Goal: Task Accomplishment & Management: Use online tool/utility

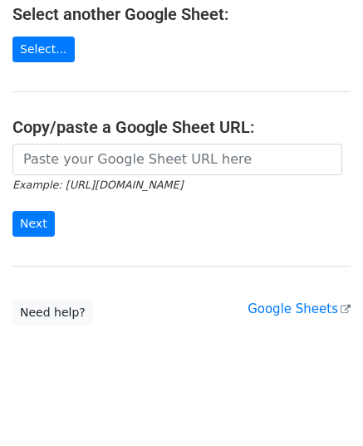
scroll to position [285, 0]
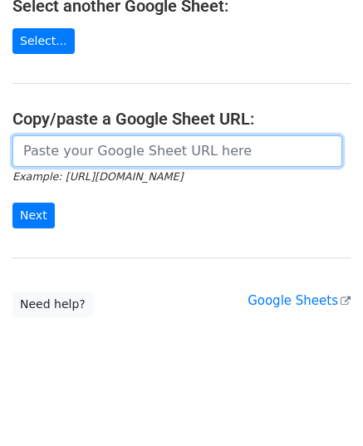
click at [100, 153] on input "url" at bounding box center [176, 151] width 329 height 32
paste input "https://docs.google.com/spreadsheets/d/1ArsBwDQyAMQBtzZd6tqAfs0ZRiWVfmY_u7y00hW…"
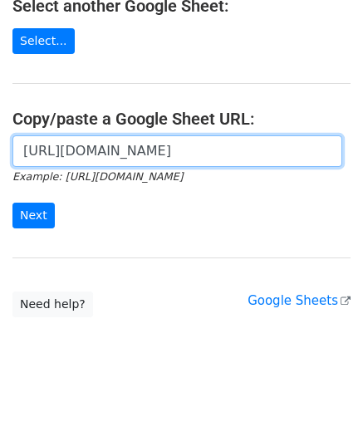
scroll to position [0, 372]
type input "https://docs.google.com/spreadsheets/d/1ArsBwDQyAMQBtzZd6tqAfs0ZRiWVfmY_u7y00hW…"
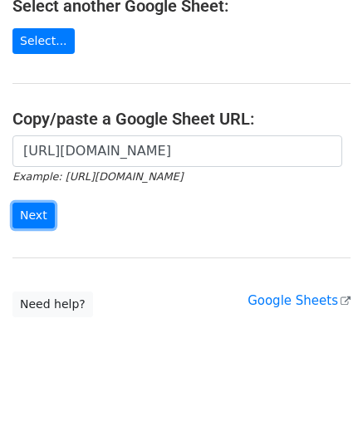
scroll to position [0, 0]
click at [13, 213] on input "Next" at bounding box center [33, 215] width 42 height 26
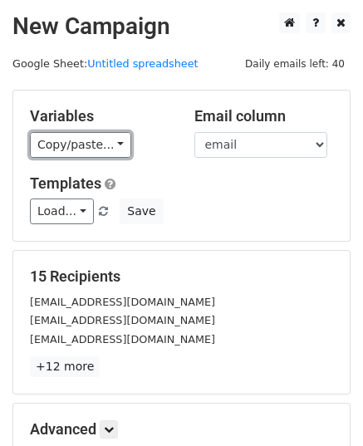
click at [71, 147] on link "Copy/paste..." at bounding box center [80, 145] width 101 height 26
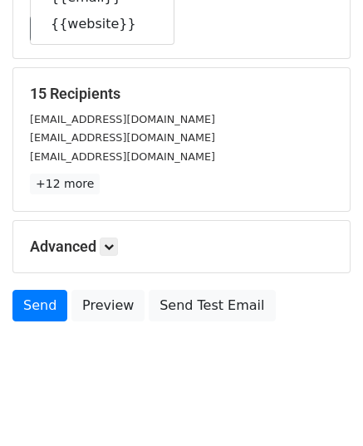
scroll to position [196, 0]
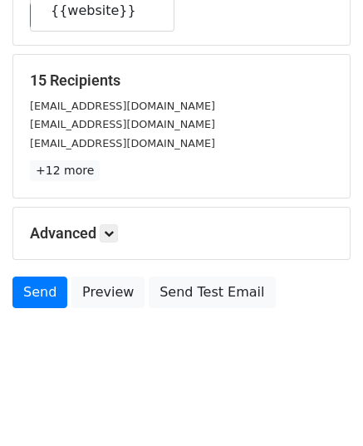
click at [102, 221] on div "Advanced Tracking Track Opens UTM Codes Track Clicks Filters Only include sprea…" at bounding box center [181, 232] width 336 height 51
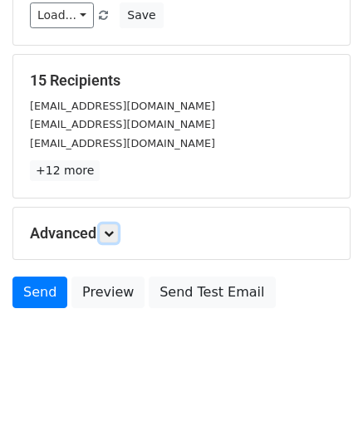
click at [108, 228] on icon at bounding box center [109, 233] width 10 height 10
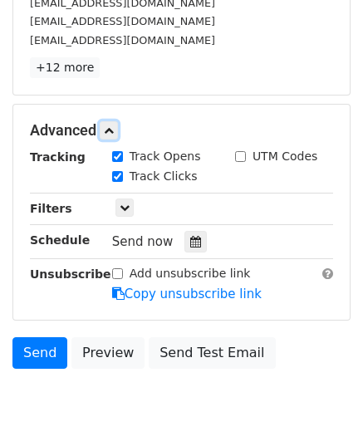
scroll to position [358, 0]
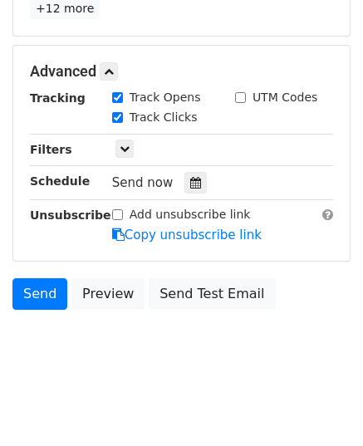
click at [190, 183] on icon at bounding box center [195, 183] width 11 height 12
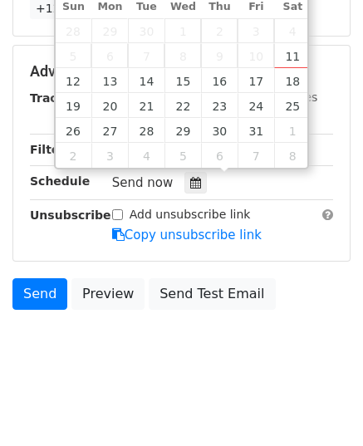
type input "2025-10-13 12:00"
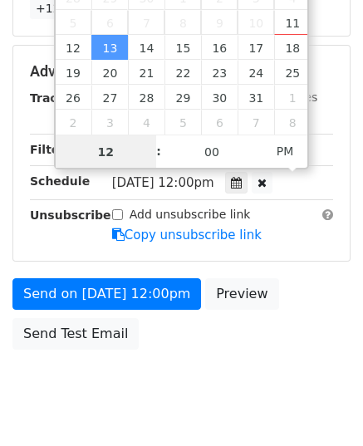
type input "9"
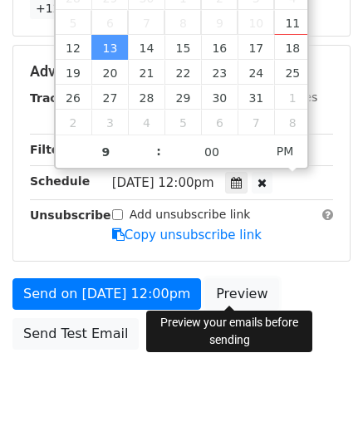
type input "2025-10-13 21:00"
click at [212, 287] on link "Preview" at bounding box center [241, 294] width 73 height 32
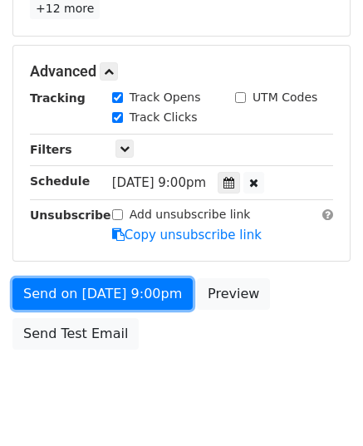
click at [74, 283] on link "Send on Oct 13 at 9:00pm" at bounding box center [102, 294] width 180 height 32
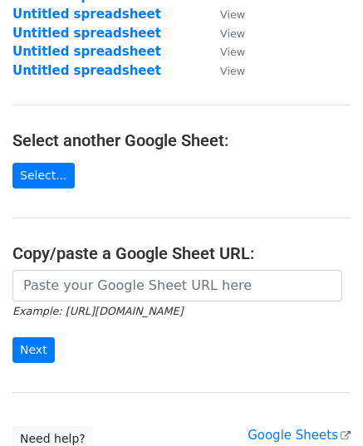
scroll to position [166, 0]
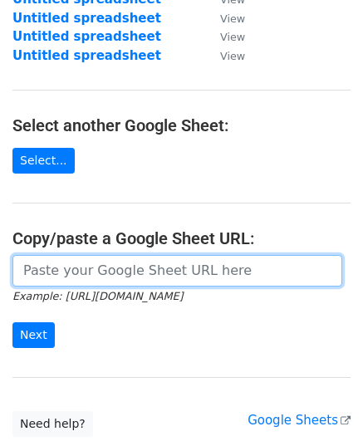
click at [95, 271] on input "url" at bounding box center [176, 271] width 329 height 32
paste input "https://docs.google.com/spreadsheets/d/1B20Q4LOGtIlKuiB808y5gCuYM7RCuXPvBdbLoH5…"
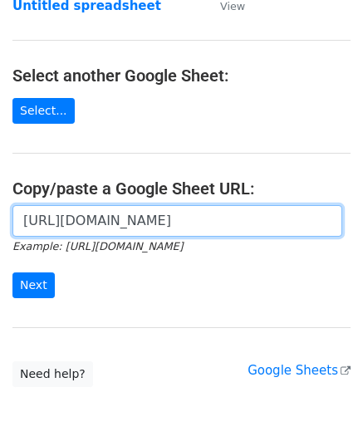
scroll to position [249, 0]
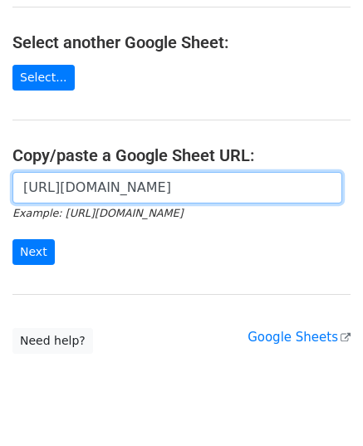
type input "https://docs.google.com/spreadsheets/d/1B20Q4LOGtIlKuiB808y5gCuYM7RCuXPvBdbLoH5…"
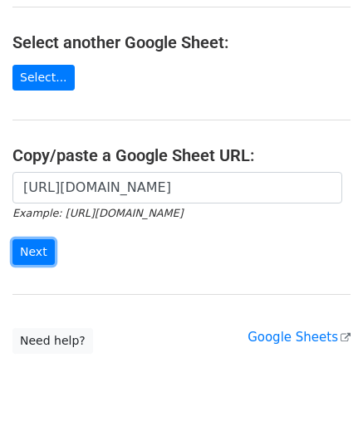
scroll to position [0, 0]
click at [27, 241] on input "Next" at bounding box center [33, 252] width 42 height 26
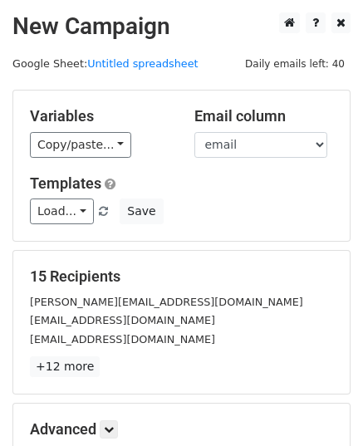
scroll to position [129, 0]
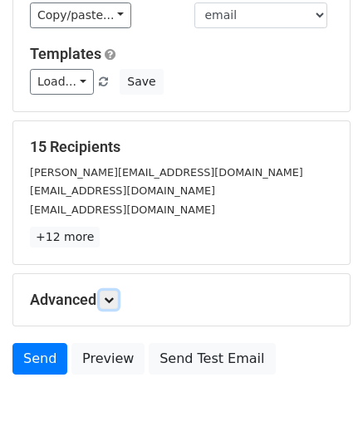
click at [114, 295] on icon at bounding box center [109, 300] width 10 height 10
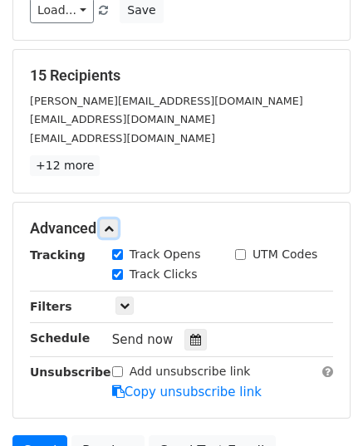
scroll to position [295, 0]
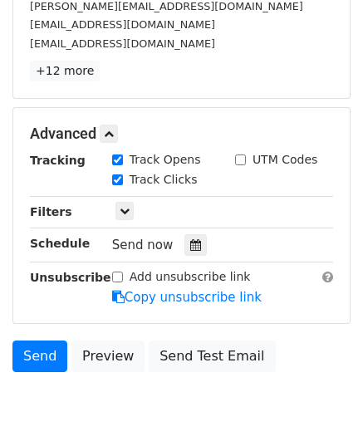
click at [190, 241] on icon at bounding box center [195, 245] width 11 height 12
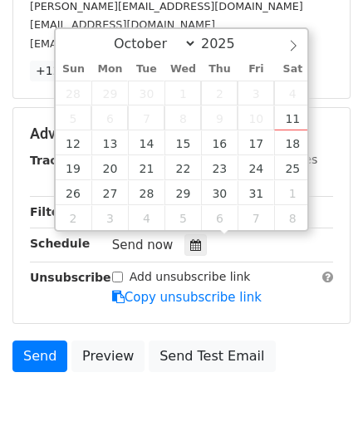
type input "2025-10-14 12:00"
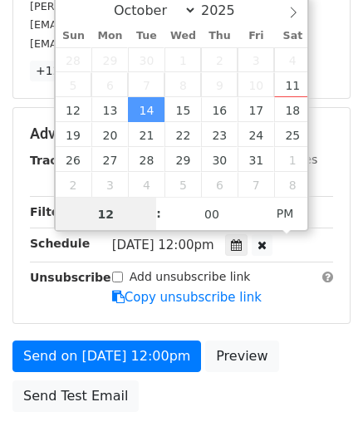
scroll to position [0, 0]
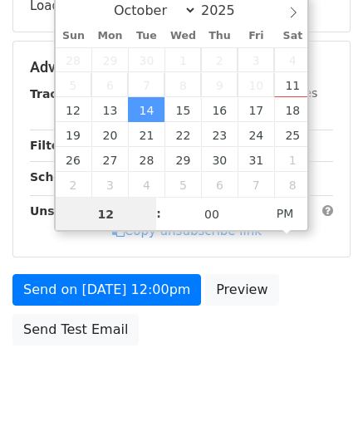
type input "9"
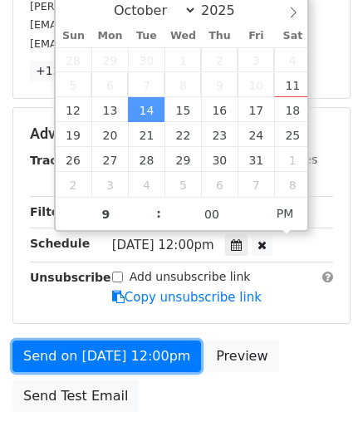
type input "2025-10-14 21:00"
click at [100, 349] on link "Send on Oct 14 at 12:00pm" at bounding box center [106, 356] width 188 height 32
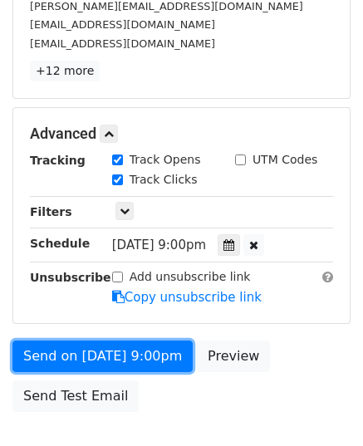
click at [101, 346] on link "Send on Oct 14 at 9:00pm" at bounding box center [102, 356] width 180 height 32
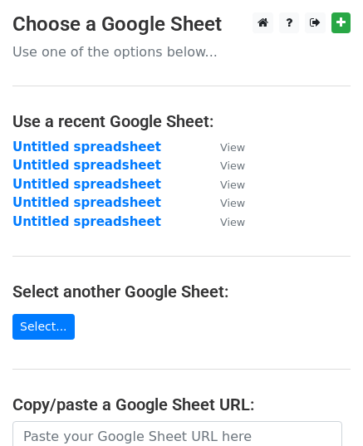
scroll to position [83, 0]
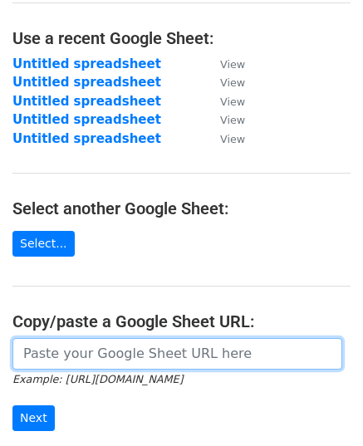
click at [109, 359] on input "url" at bounding box center [176, 354] width 329 height 32
paste input "[URL][DOMAIN_NAME]"
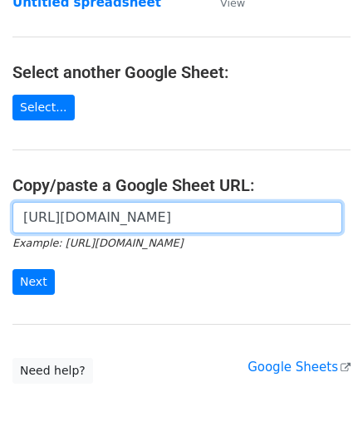
scroll to position [285, 0]
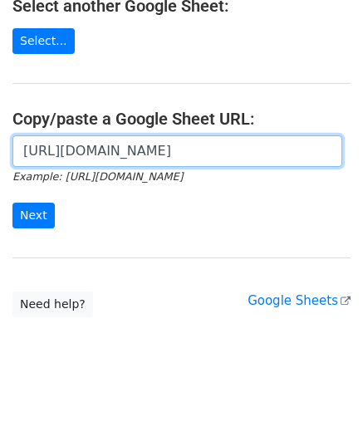
type input "[URL][DOMAIN_NAME]"
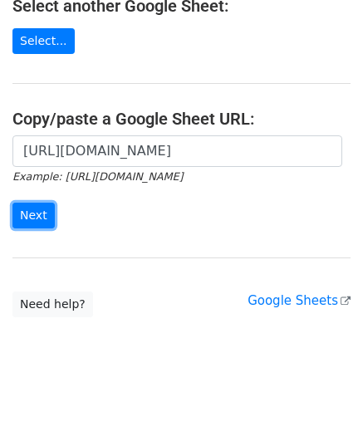
scroll to position [0, 0]
click at [45, 208] on input "Next" at bounding box center [33, 215] width 42 height 26
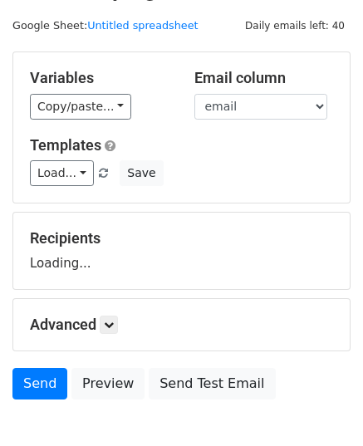
scroll to position [129, 0]
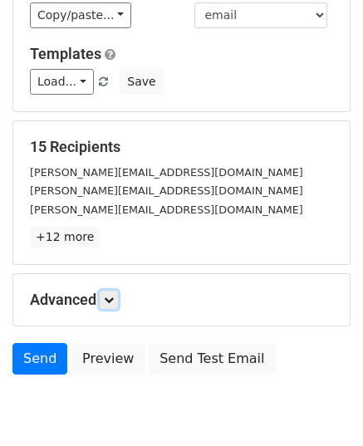
click at [114, 299] on icon at bounding box center [109, 300] width 10 height 10
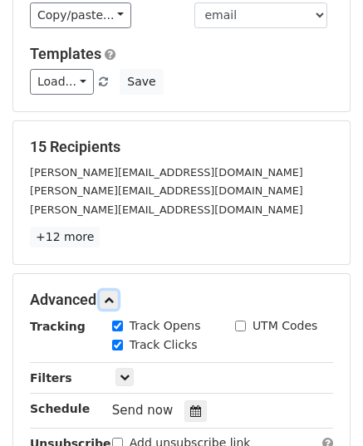
scroll to position [353, 0]
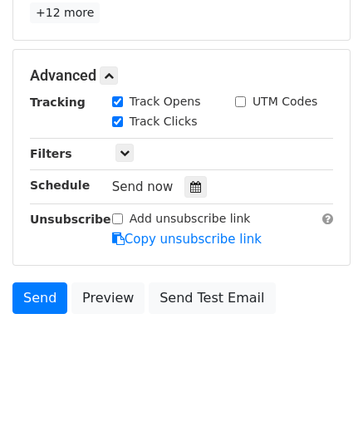
click at [193, 182] on div at bounding box center [195, 187] width 22 height 22
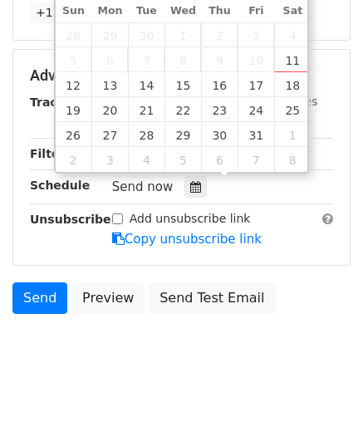
type input "2025-10-15 12:00"
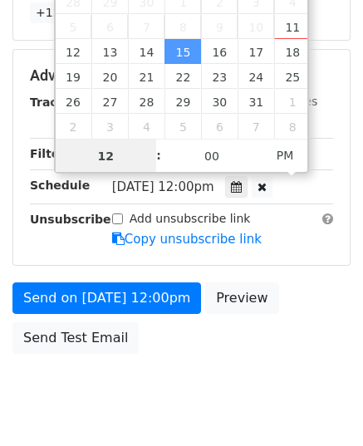
type input "9"
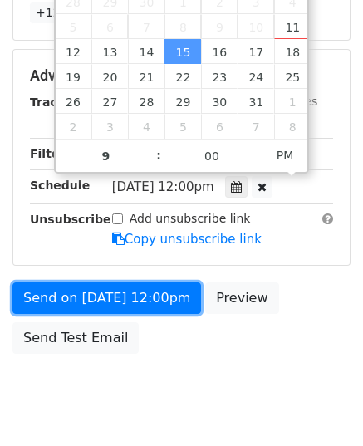
type input "2025-10-15 21:00"
click at [83, 291] on link "Send on Oct 15 at 12:00pm" at bounding box center [106, 298] width 188 height 32
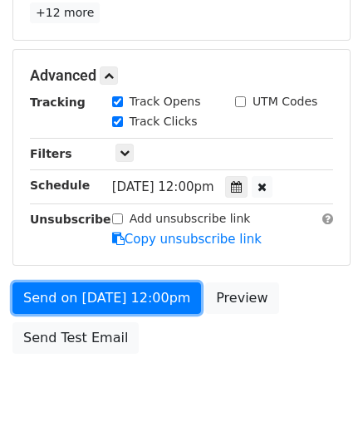
click at [83, 291] on link "Send on Oct 15 at 12:00pm" at bounding box center [106, 298] width 188 height 32
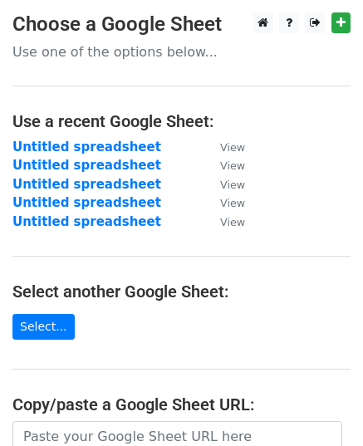
scroll to position [285, 0]
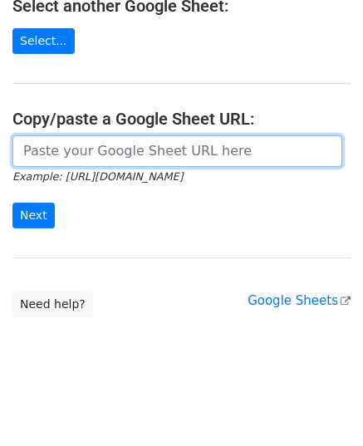
click at [87, 151] on input "url" at bounding box center [176, 151] width 329 height 32
paste input "[URL][DOMAIN_NAME]"
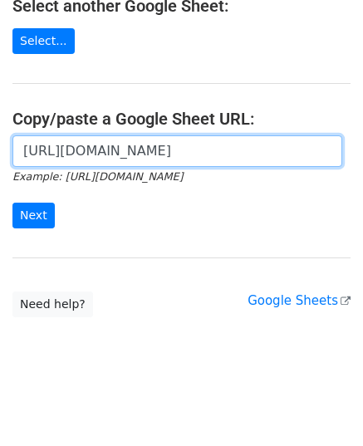
scroll to position [0, 360]
type input "[URL][DOMAIN_NAME]"
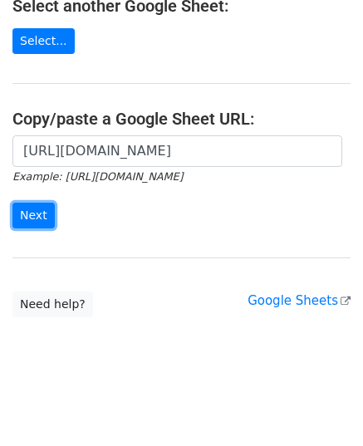
click at [28, 211] on input "Next" at bounding box center [33, 215] width 42 height 26
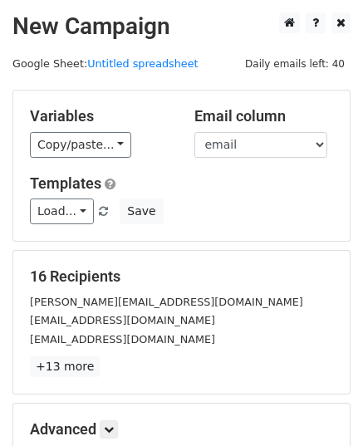
scroll to position [196, 0]
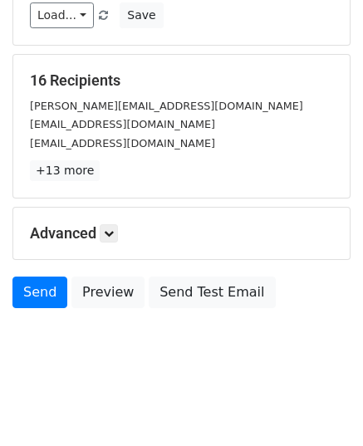
click at [116, 241] on div "Advanced Tracking Track Opens UTM Codes Track Clicks Filters Only include sprea…" at bounding box center [181, 232] width 336 height 51
click at [111, 236] on link at bounding box center [109, 233] width 18 height 18
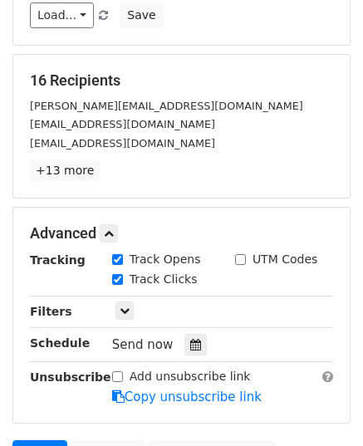
click at [183, 334] on div "Send now" at bounding box center [209, 345] width 195 height 22
click at [189, 349] on div at bounding box center [195, 345] width 22 height 22
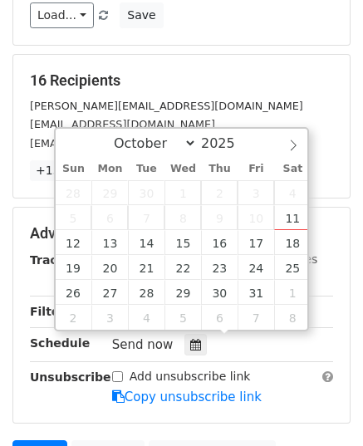
type input "2025-10-16 12:00"
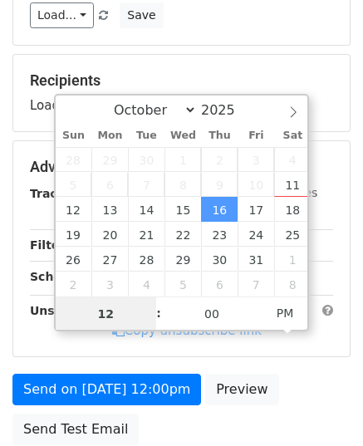
type input "9"
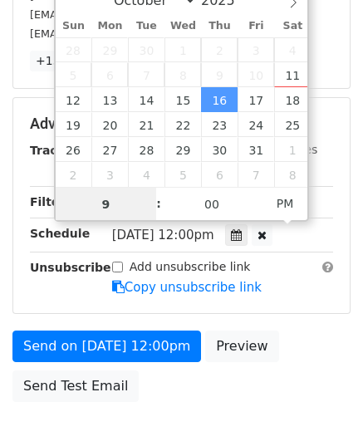
scroll to position [397, 0]
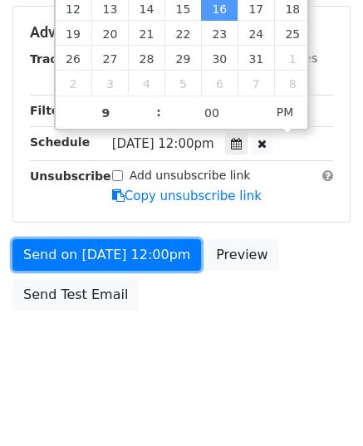
type input "2025-10-16 21:00"
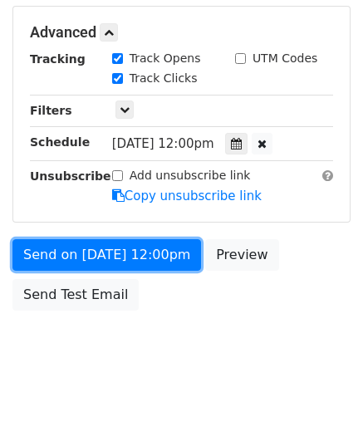
click at [78, 248] on link "Send on Oct 16 at 12:00pm" at bounding box center [106, 255] width 188 height 32
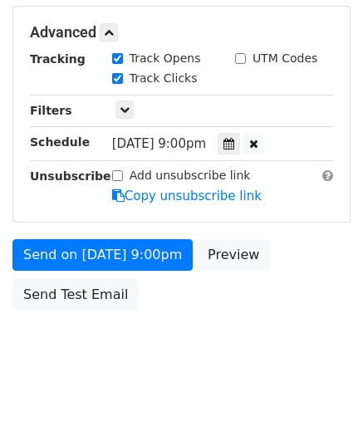
scroll to position [330, 0]
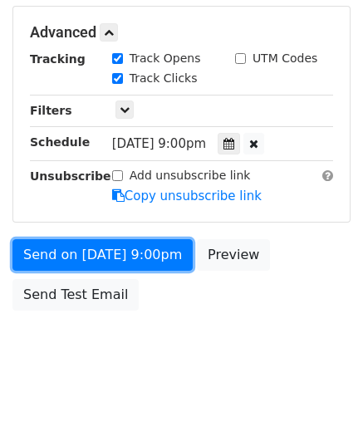
click at [78, 248] on link "Send on Oct 16 at 9:00pm" at bounding box center [102, 255] width 180 height 32
